Goal: Complete application form: Complete application form

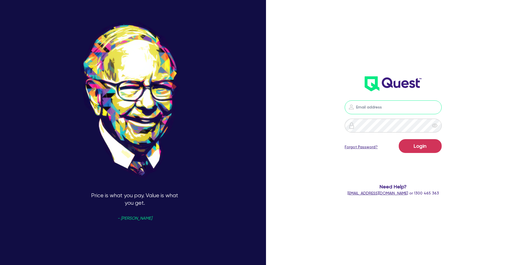
click at [370, 106] on input "email" at bounding box center [393, 108] width 97 height 14
type input "[PERSON_NAME][EMAIL_ADDRESS][DOMAIN_NAME]"
click at [421, 148] on button "Login" at bounding box center [420, 146] width 43 height 14
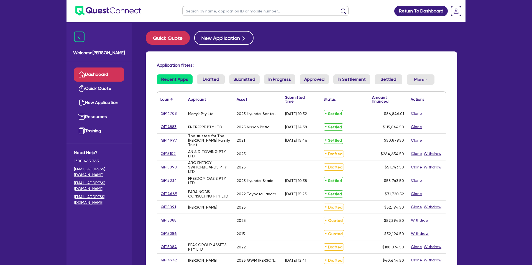
click at [202, 11] on input "text" at bounding box center [265, 11] width 166 height 10
type input "nic"
click at [339, 8] on button "submit" at bounding box center [343, 12] width 9 height 8
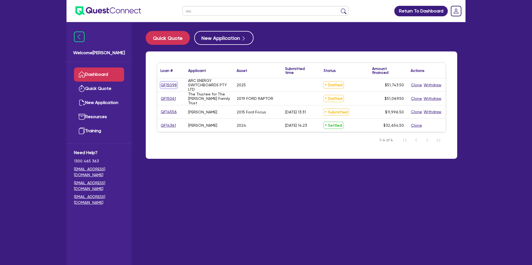
click at [174, 84] on link "QF15098" at bounding box center [168, 85] width 17 height 6
select select "CARS_AND_LIGHT_TRUCKS"
select select "PASSENGER_VEHICLES"
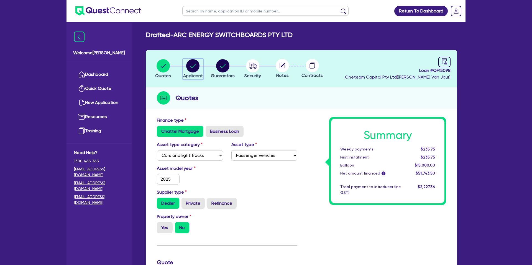
click at [197, 64] on circle "button" at bounding box center [192, 65] width 13 height 13
select select "COMPANY"
select select "BUILDING_CONSTRUCTION"
select select "BUSINESSES_CONSTRUCTION_SERVICES"
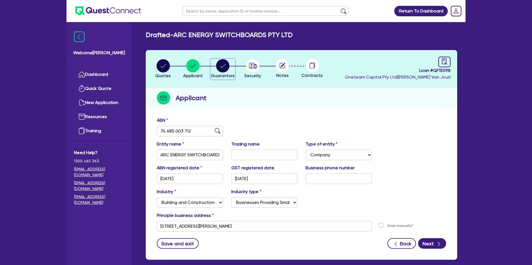
click at [221, 68] on circle "button" at bounding box center [222, 65] width 13 height 13
select select "MR"
select select "QLD"
select select "MARRIED"
select select "CASH"
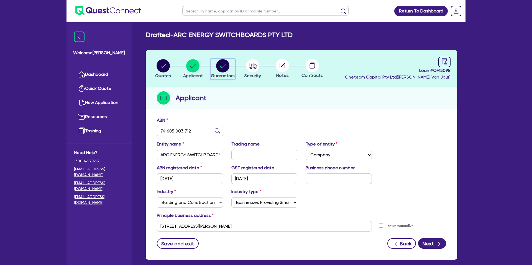
select select "EQUIPMENT"
select select "VEHICLE"
select select "PERSONAL_LOAN"
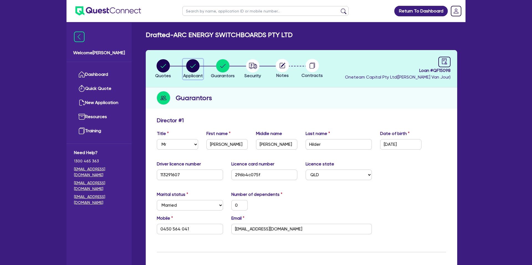
click at [191, 66] on circle "button" at bounding box center [192, 65] width 13 height 13
select select "COMPANY"
select select "BUILDING_CONSTRUCTION"
select select "BUSINESSES_CONSTRUCTION_SERVICES"
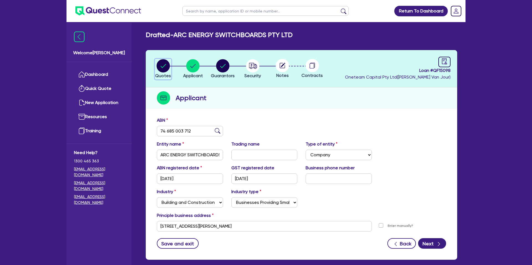
click at [163, 63] on circle "button" at bounding box center [163, 65] width 13 height 13
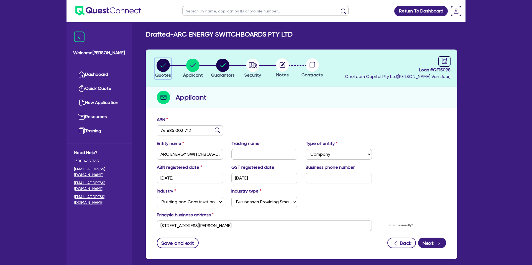
select select "CARS_AND_LIGHT_TRUCKS"
select select "PASSENGER_VEHICLES"
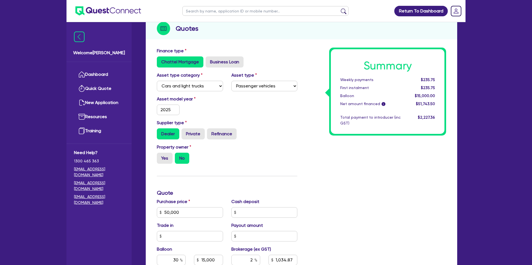
scroll to position [0, 0]
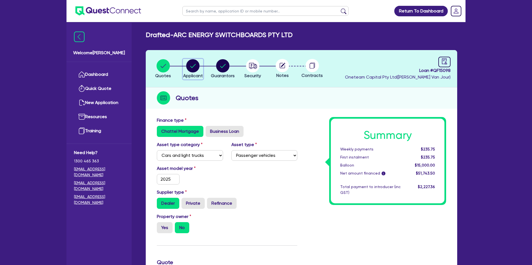
click at [198, 65] on circle "button" at bounding box center [192, 65] width 13 height 13
select select "COMPANY"
select select "BUILDING_CONSTRUCTION"
select select "BUSINESSES_CONSTRUCTION_SERVICES"
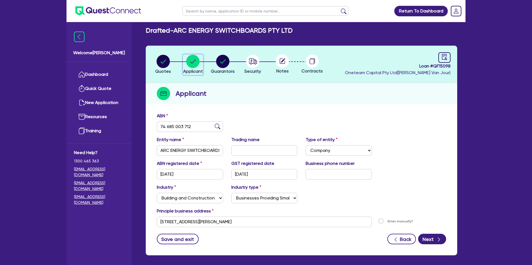
scroll to position [7, 0]
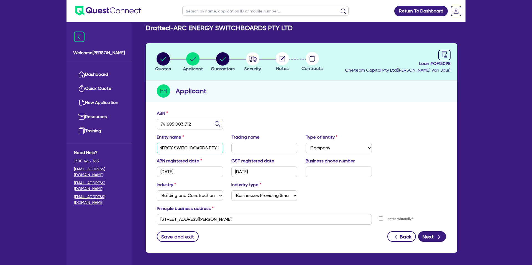
click at [187, 147] on input "ARC ENERGY SWITCHBOARDS PTY LTD" at bounding box center [190, 148] width 66 height 11
click at [171, 124] on input "74 685 003 712" at bounding box center [190, 124] width 66 height 11
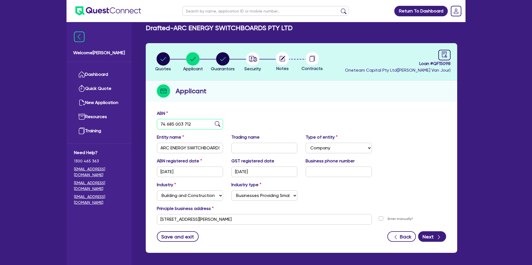
click at [171, 124] on input "74 685 003 712" at bounding box center [190, 124] width 66 height 11
click at [444, 53] on icon "audit" at bounding box center [444, 55] width 6 height 6
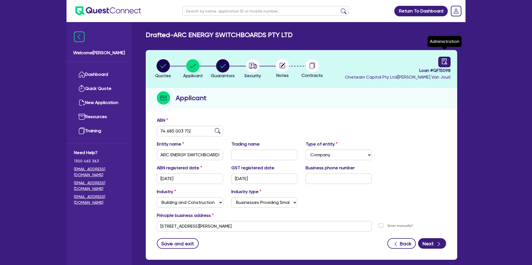
select select "DRAFTED_NEW"
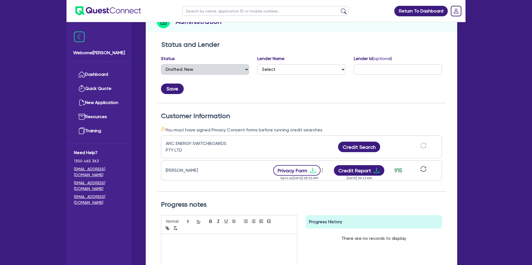
scroll to position [77, 0]
click at [316, 171] on button "Privacy Form" at bounding box center [297, 170] width 48 height 11
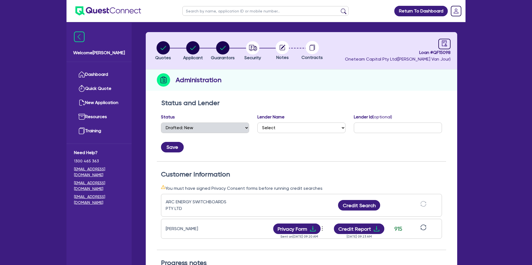
scroll to position [0, 0]
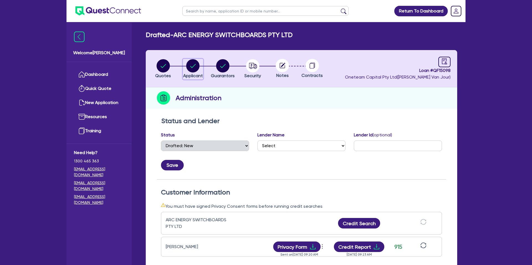
click at [196, 62] on circle "button" at bounding box center [192, 65] width 13 height 13
select select "COMPANY"
select select "BUILDING_CONSTRUCTION"
select select "BUSINESSES_CONSTRUCTION_SERVICES"
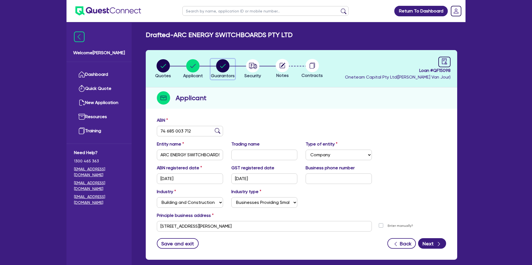
drag, startPoint x: 222, startPoint y: 66, endPoint x: 225, endPoint y: 67, distance: 3.2
click at [223, 66] on icon "button" at bounding box center [222, 65] width 13 height 13
select select "MR"
select select "QLD"
select select "MARRIED"
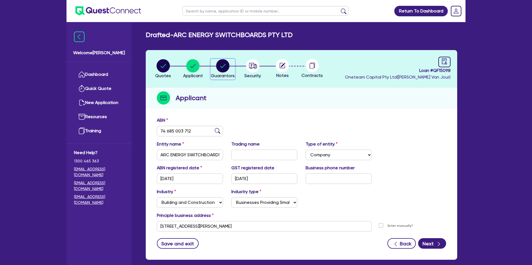
select select "CASH"
select select "EQUIPMENT"
select select "VEHICLE"
select select "PERSONAL_LOAN"
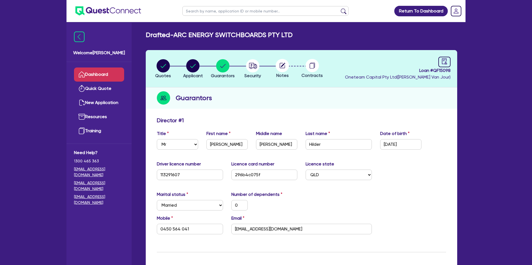
click at [105, 78] on link "Dashboard" at bounding box center [99, 75] width 50 height 14
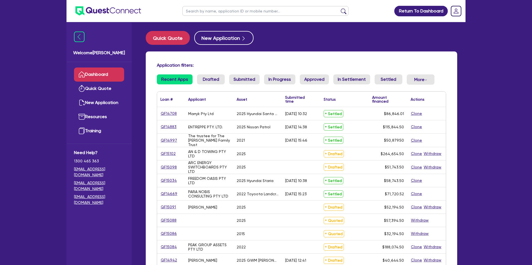
click at [224, 11] on input "text" at bounding box center [265, 11] width 166 height 10
type input "rafi"
click at [339, 8] on button "submit" at bounding box center [343, 12] width 9 height 8
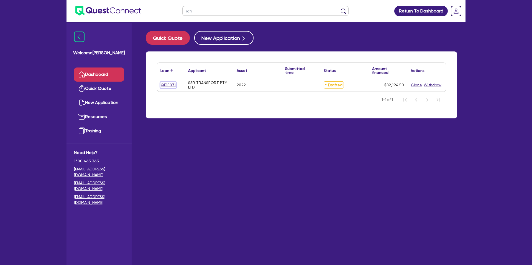
click at [167, 84] on link "QF15071" at bounding box center [168, 85] width 16 height 6
select select "CARS_AND_LIGHT_TRUCKS"
select select "PASSENGER_VEHICLES"
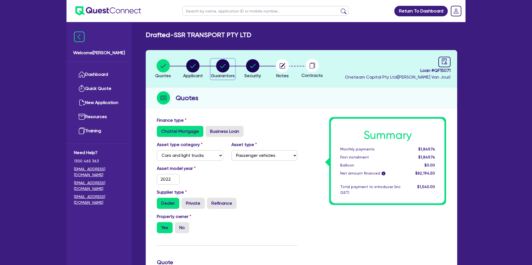
click at [220, 66] on circle "button" at bounding box center [222, 65] width 13 height 13
select select "MR"
select select "[GEOGRAPHIC_DATA]"
select select "SINGLE"
select select "CASH"
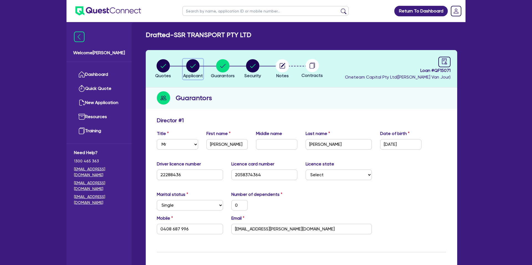
click at [194, 65] on circle "button" at bounding box center [192, 65] width 13 height 13
select select "COMPANY"
select select "TRANSPORT_WAREHOUSING"
select select "WAREHOUSING"
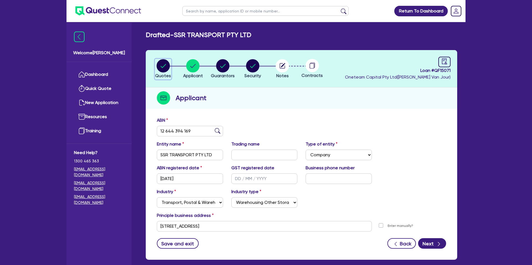
drag, startPoint x: 167, startPoint y: 60, endPoint x: 167, endPoint y: 63, distance: 3.6
click at [167, 61] on icon "button" at bounding box center [163, 65] width 13 height 13
select select "CARS_AND_LIGHT_TRUCKS"
select select "PASSENGER_VEHICLES"
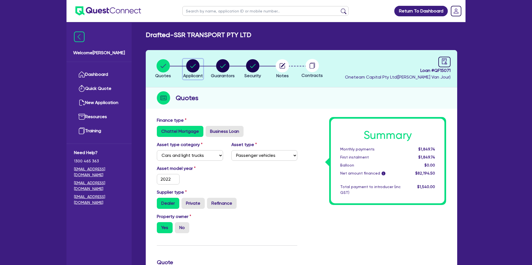
click at [193, 70] on circle "button" at bounding box center [192, 65] width 13 height 13
select select "COMPANY"
select select "TRANSPORT_WAREHOUSING"
select select "WAREHOUSING"
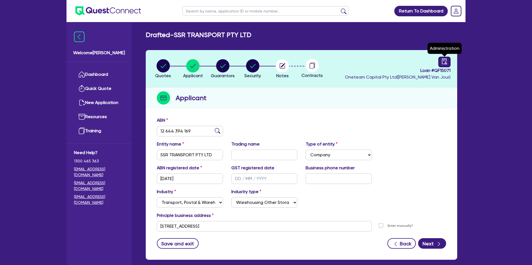
click at [443, 62] on icon "audit" at bounding box center [444, 61] width 6 height 6
select select "DRAFTED_NEW"
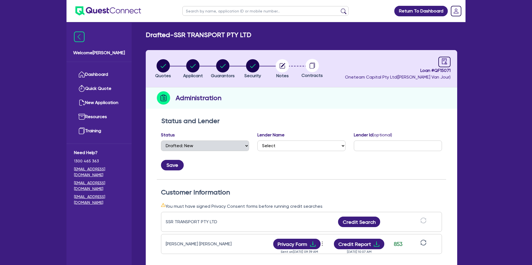
scroll to position [132, 0]
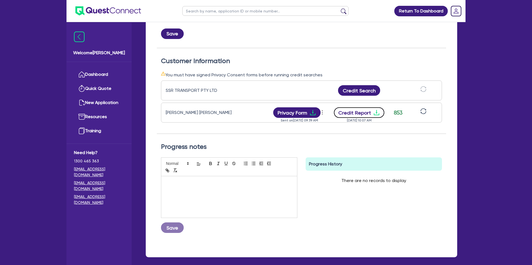
click at [373, 113] on icon "download" at bounding box center [376, 112] width 7 height 7
click at [489, 13] on div "Return To Dashboard Edit Profile Logout Welcome [PERSON_NAME] Quick Quote New A…" at bounding box center [266, 79] width 532 height 423
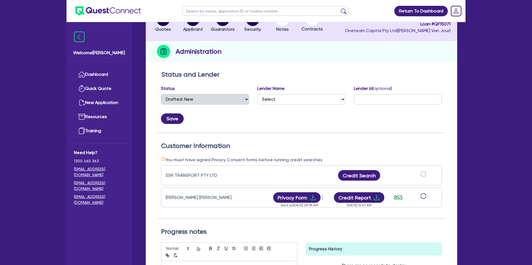
scroll to position [0, 0]
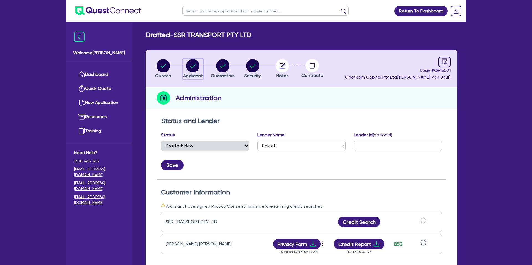
click at [196, 64] on circle "button" at bounding box center [192, 65] width 13 height 13
select select "COMPANY"
select select "TRANSPORT_WAREHOUSING"
select select "WAREHOUSING"
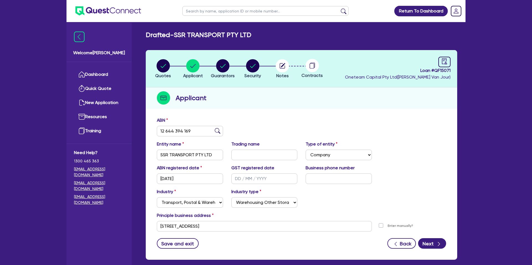
click at [451, 61] on header "Quotes Applicant [GEOGRAPHIC_DATA] Security Notes Contracts Loan # QF15071 Onet…" at bounding box center [301, 68] width 311 height 37
click at [445, 62] on icon "audit" at bounding box center [444, 61] width 6 height 6
select select "DRAFTED_NEW"
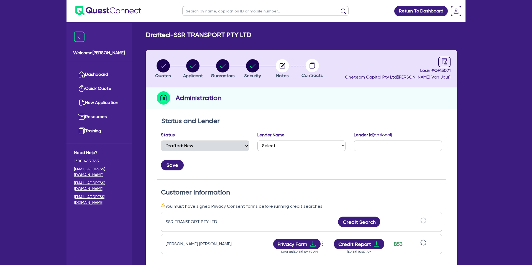
click at [376, 65] on div "Loan # QF15071 Oneteam Capital Pty Ltd ( [PERSON_NAME] )" at bounding box center [398, 69] width 106 height 24
drag, startPoint x: 426, startPoint y: 99, endPoint x: 420, endPoint y: 60, distance: 39.2
click at [428, 97] on div "Administration" at bounding box center [301, 98] width 311 height 21
click at [298, 77] on div "Contracts" at bounding box center [312, 69] width 30 height 20
drag, startPoint x: 294, startPoint y: 40, endPoint x: 289, endPoint y: 40, distance: 4.2
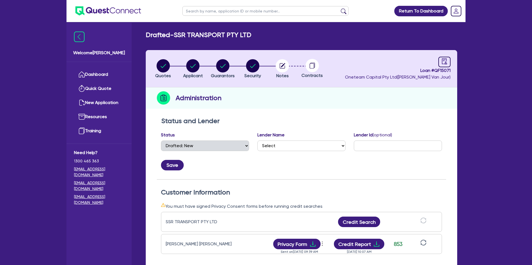
click at [293, 41] on div "Drafted - SSR TRANSPORT PTY LTD Quotes Applicant [GEOGRAPHIC_DATA] Security Not…" at bounding box center [301, 213] width 328 height 365
click at [97, 75] on link "Dashboard" at bounding box center [99, 75] width 50 height 14
